Goal: Task Accomplishment & Management: Manage account settings

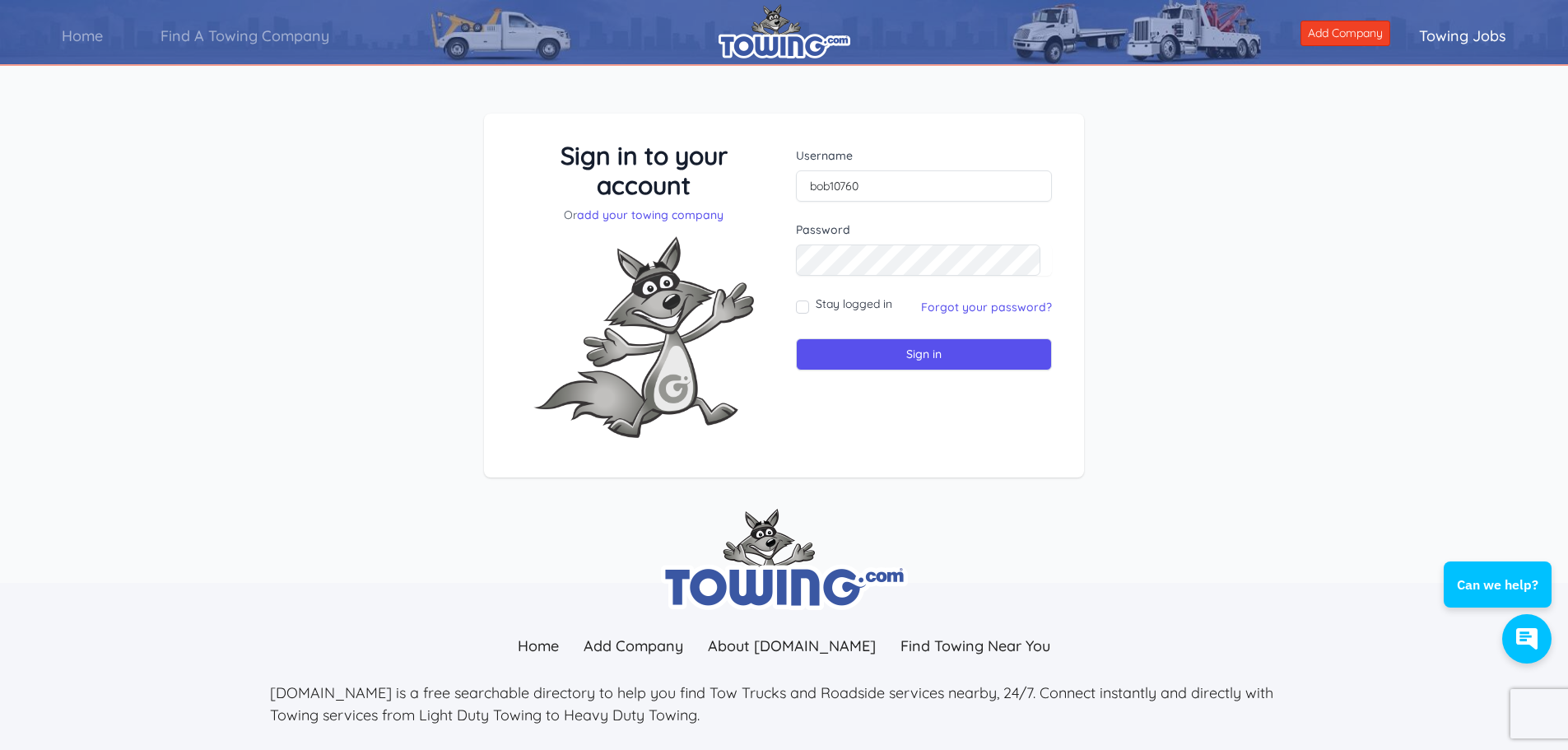
click at [742, 321] on img at bounding box center [643, 336] width 247 height 228
click at [796, 338] on input "Sign in" at bounding box center [923, 354] width 256 height 32
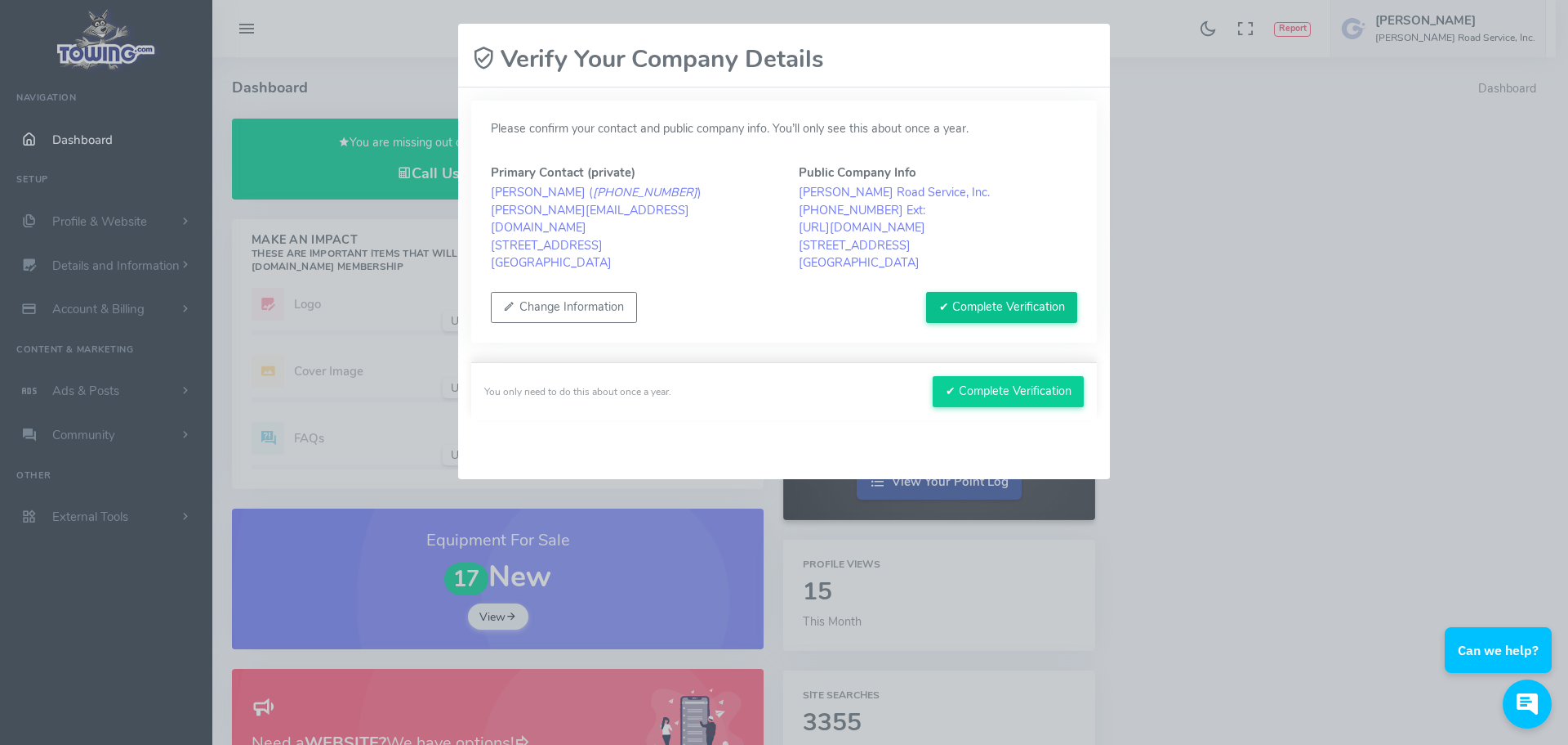
click at [994, 302] on button "✔ Complete Verification" at bounding box center [1001, 307] width 151 height 31
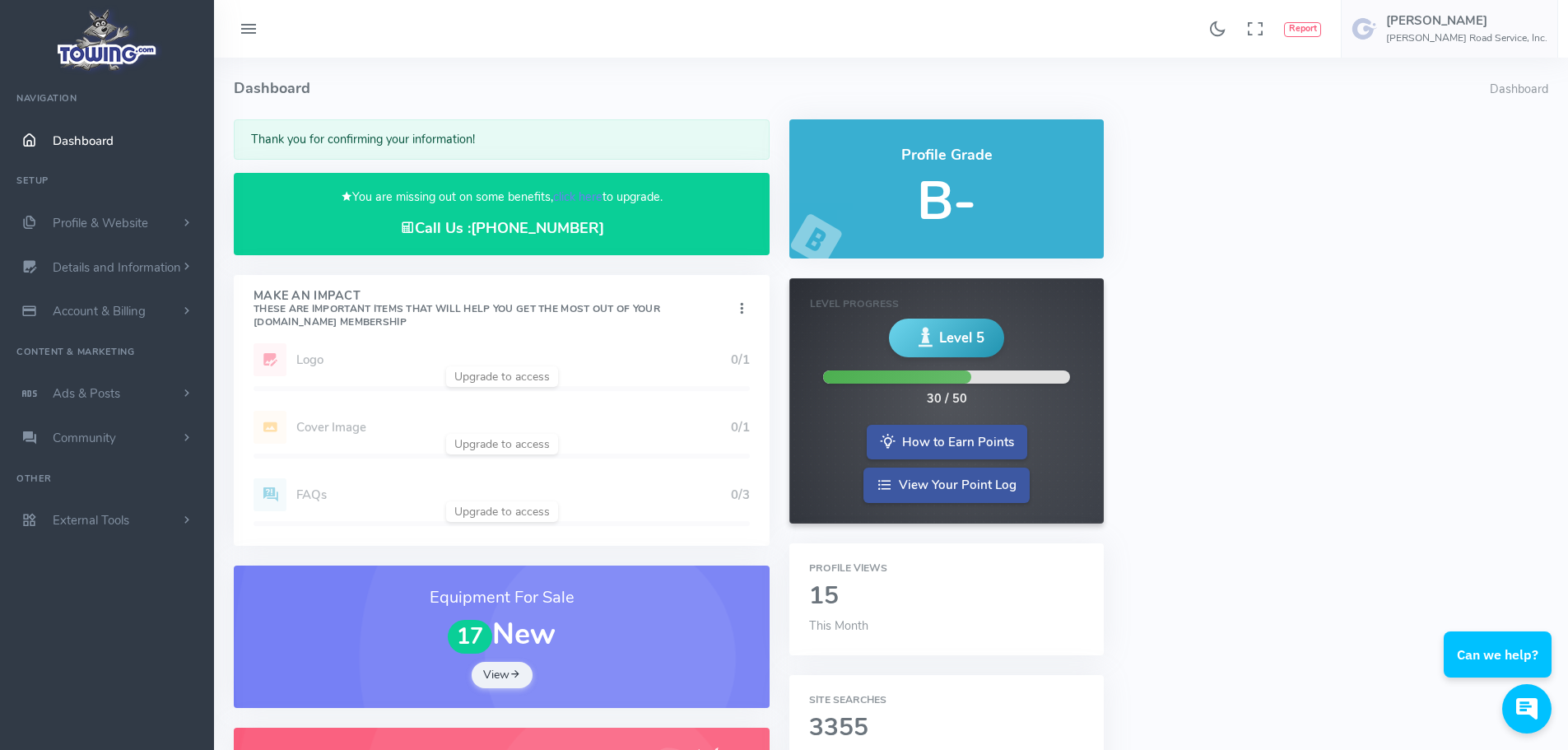
click at [497, 374] on div "Add Website 1/1 Logo 0/1 Cover Image 0/1 Profile Description 1/1 FAQs 0/3" at bounding box center [502, 443] width 536 height 202
click at [303, 358] on div "Add Website 1/1 Logo 0/1 Cover Image 0/1 Profile Description 1/1 FAQs 0/3" at bounding box center [502, 443] width 536 height 202
click at [115, 220] on span "Profile & Website" at bounding box center [100, 223] width 95 height 17
click at [92, 213] on link "Profile & Website" at bounding box center [107, 223] width 214 height 44
click at [118, 306] on span "Account & Billing" at bounding box center [99, 311] width 93 height 17
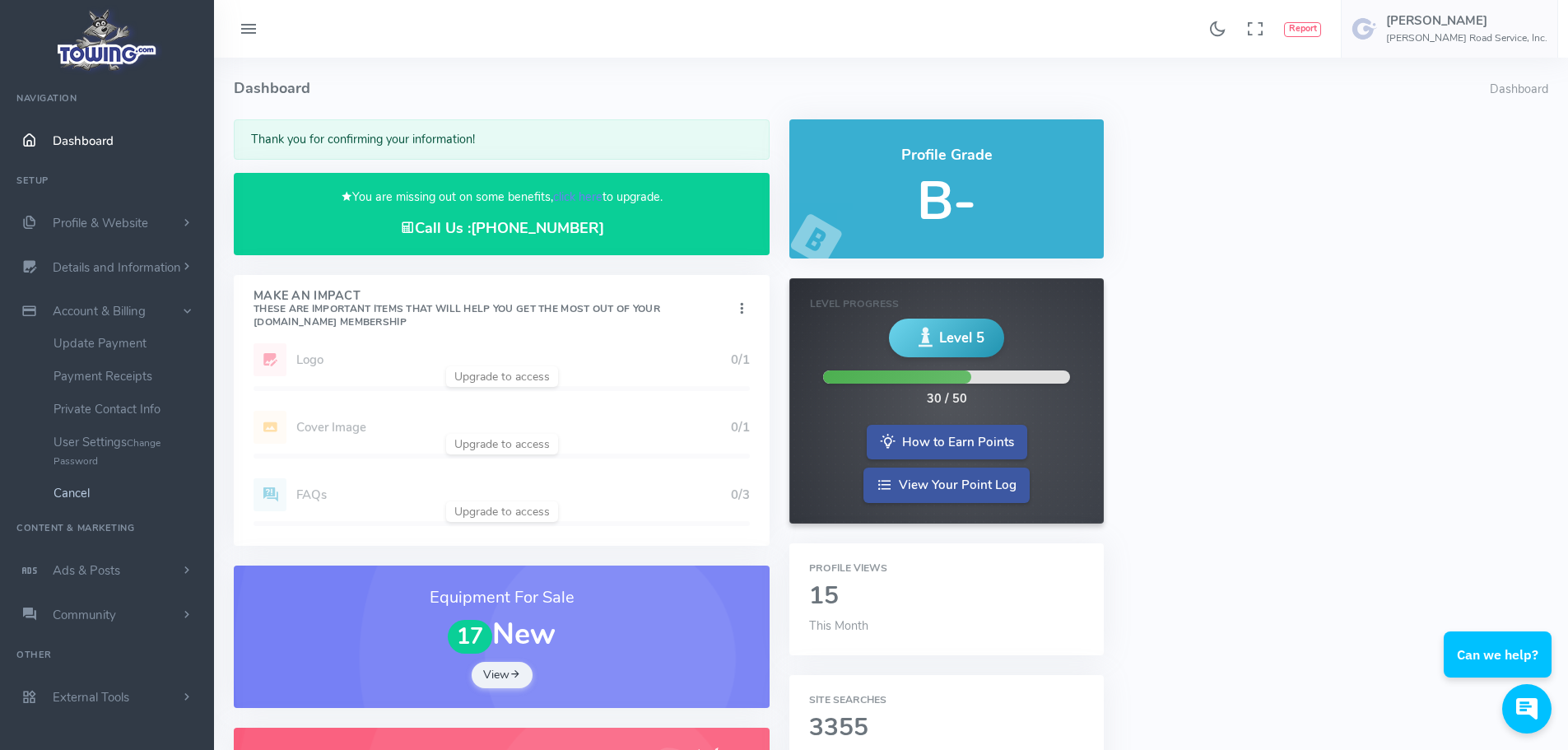
click at [81, 489] on link "Cancel" at bounding box center [128, 493] width 173 height 33
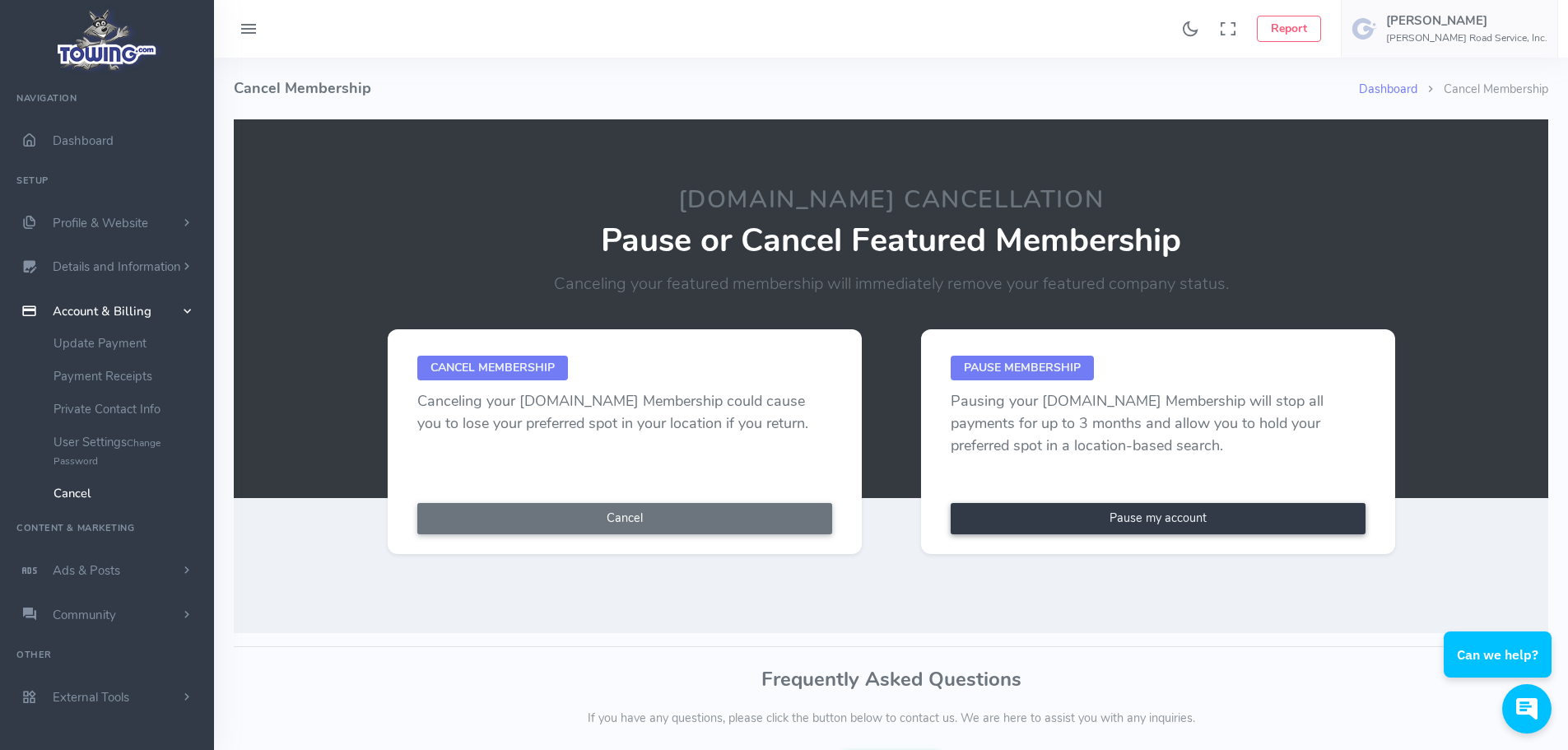
click at [1147, 514] on link "Pause my account" at bounding box center [1158, 518] width 415 height 31
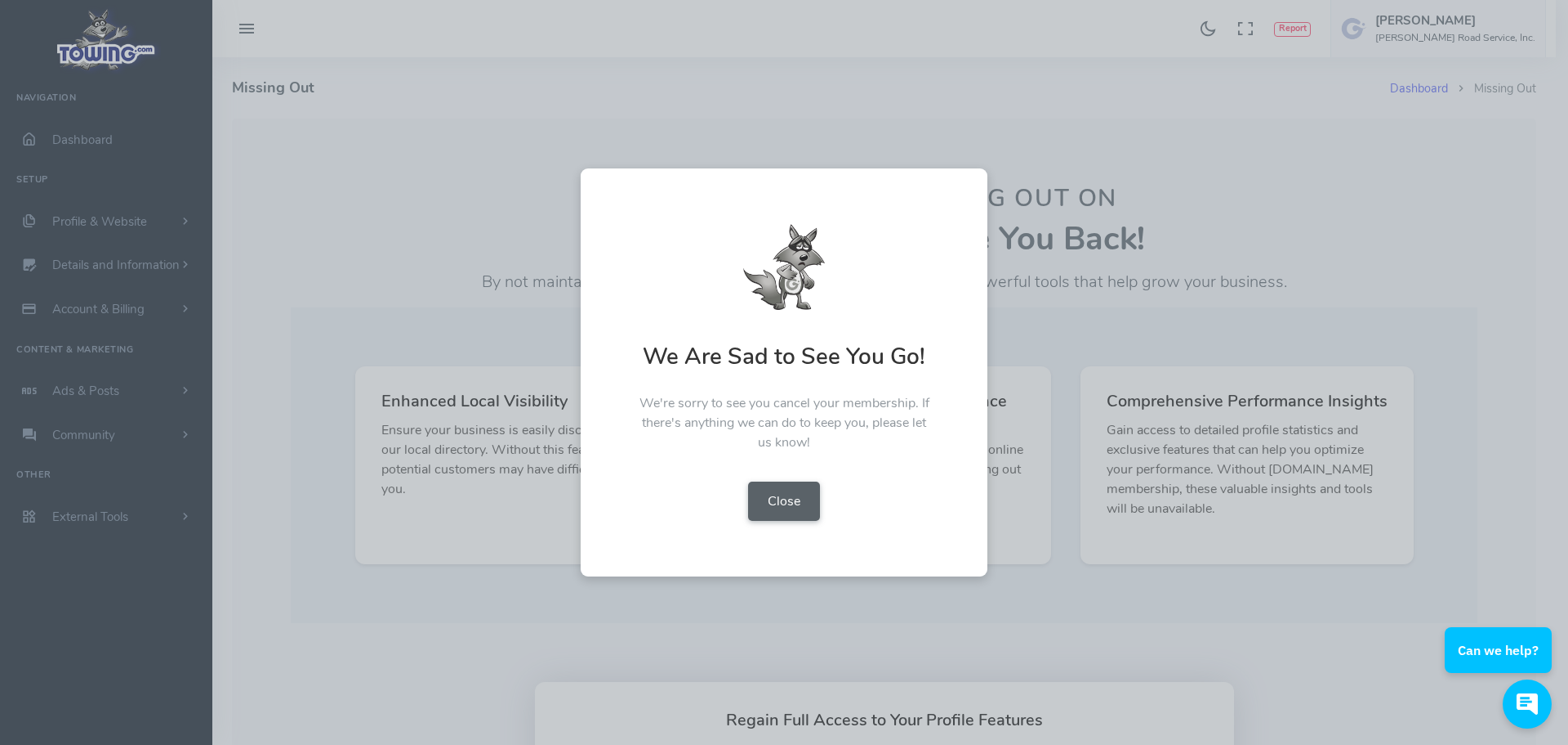
click at [786, 498] on button "Close" at bounding box center [784, 501] width 72 height 39
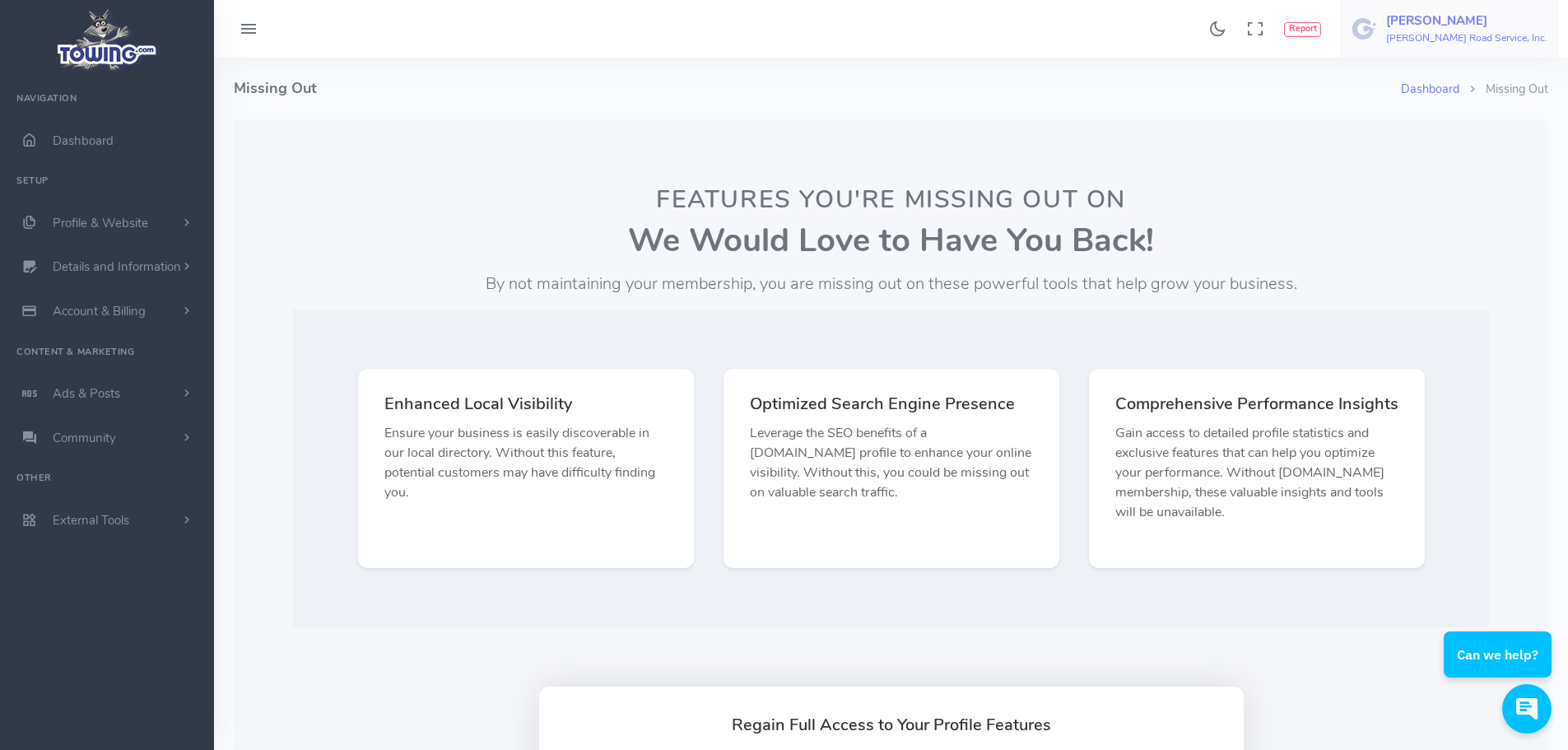
click at [1441, 22] on h5 "[PERSON_NAME]" at bounding box center [1466, 20] width 162 height 13
click at [1447, 154] on span "Logout" at bounding box center [1454, 157] width 37 height 17
